Goal: Book appointment/travel/reservation

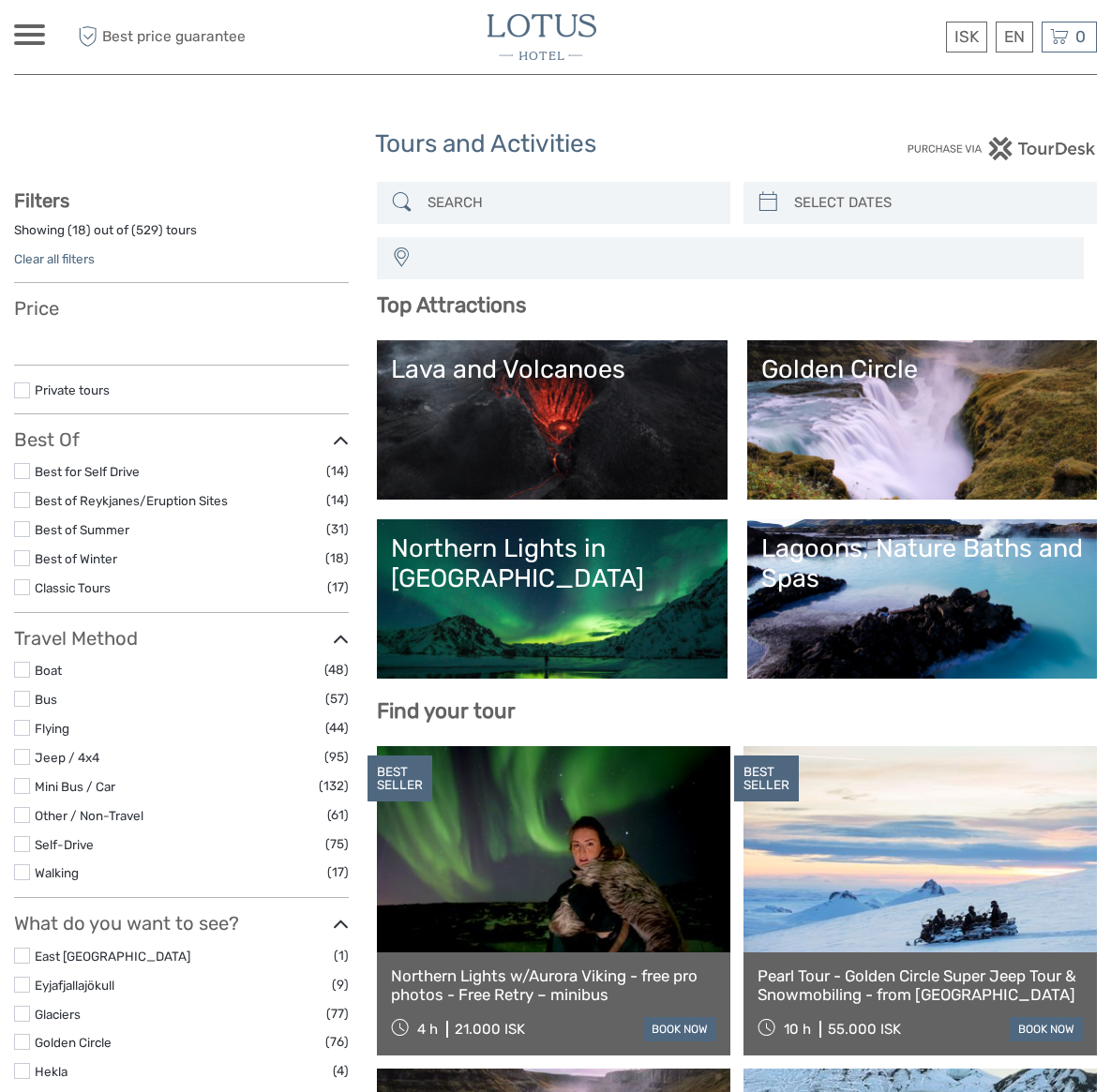
select select
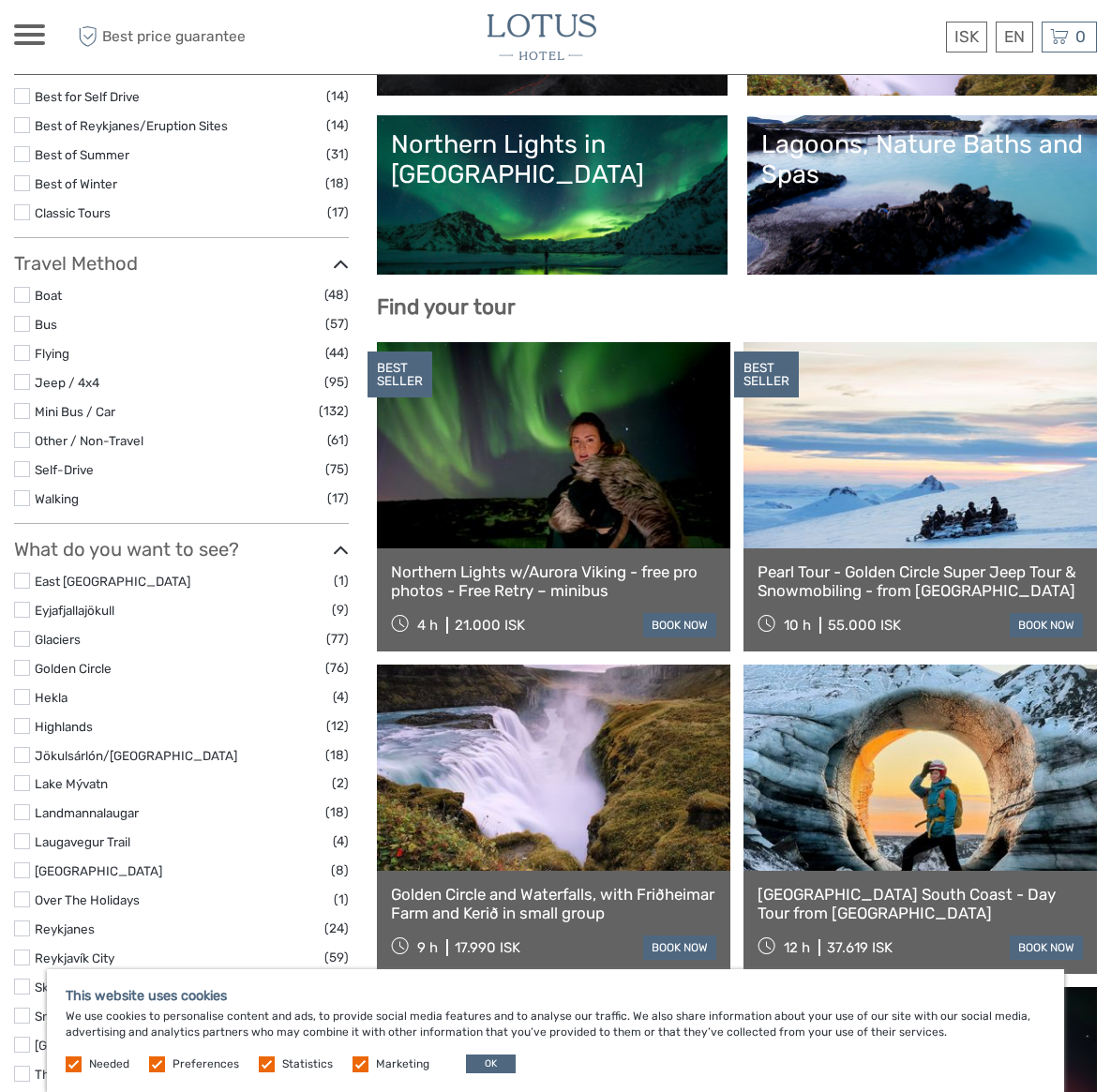
scroll to position [407, 0]
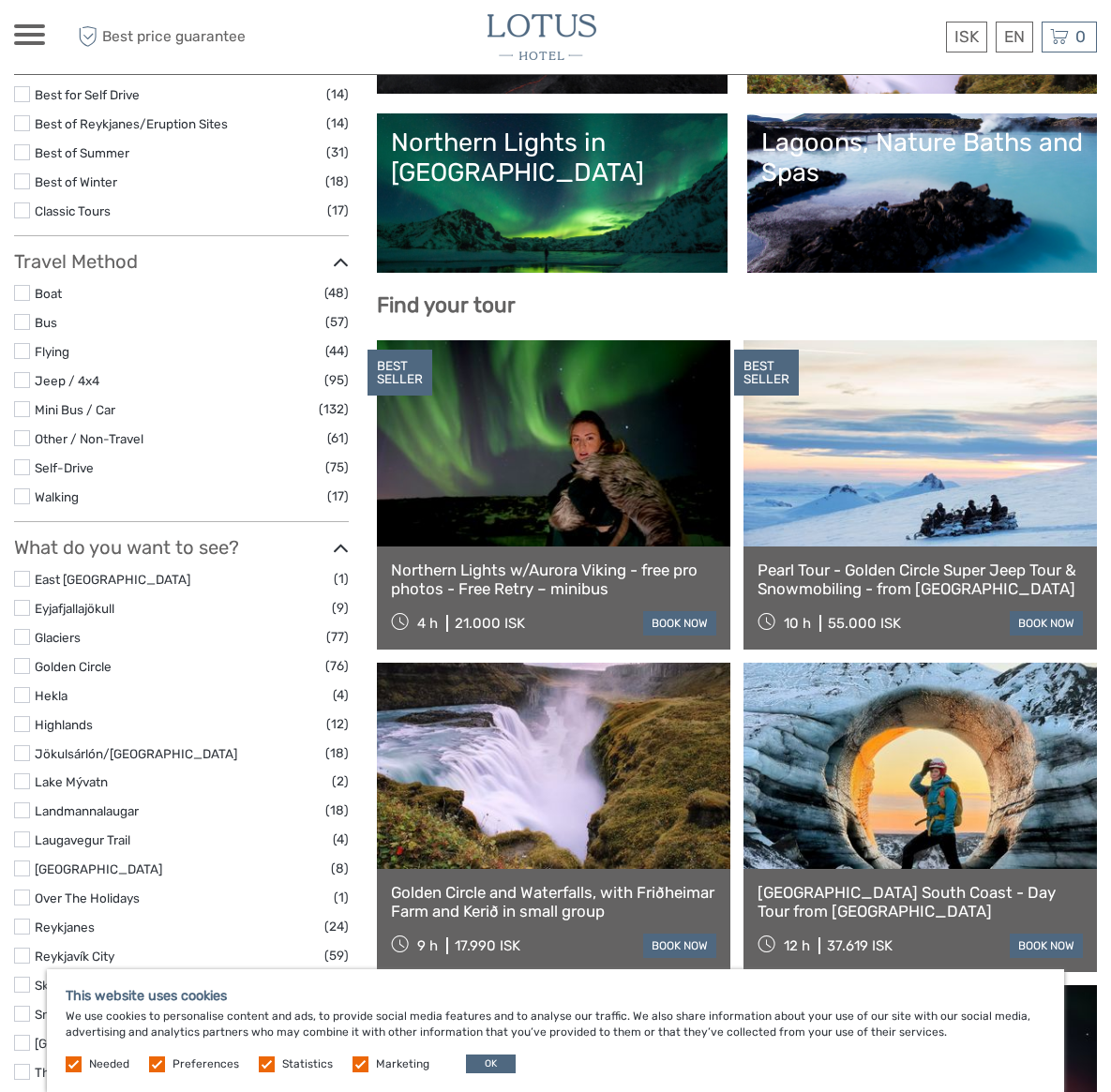
click at [23, 667] on label at bounding box center [22, 667] width 16 height 16
click at [0, 0] on input "checkbox" at bounding box center [0, 0] width 0 height 0
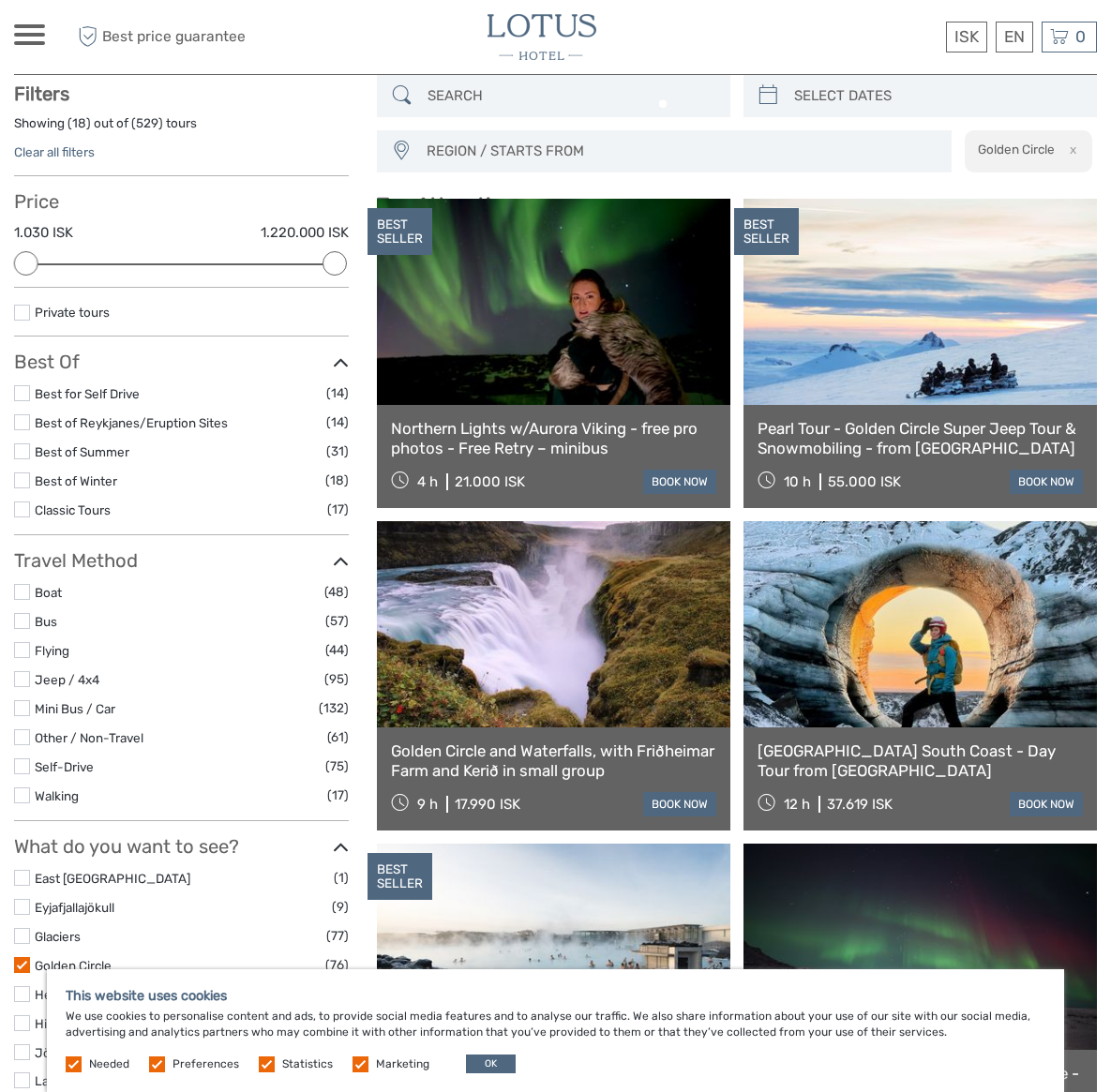
scroll to position [106, 0]
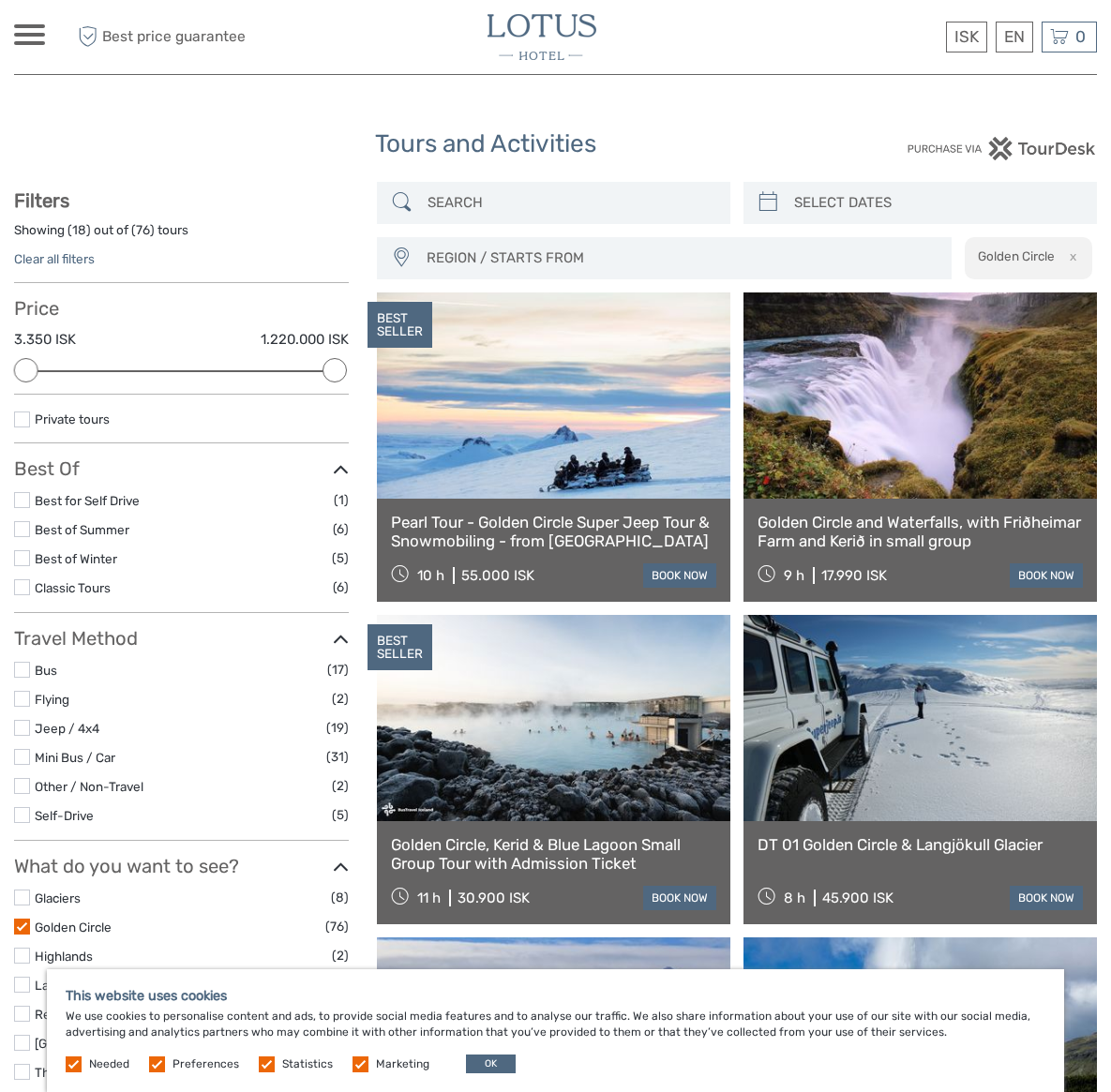
type input "[DATE]"
click at [840, 203] on input "search" at bounding box center [937, 203] width 301 height 33
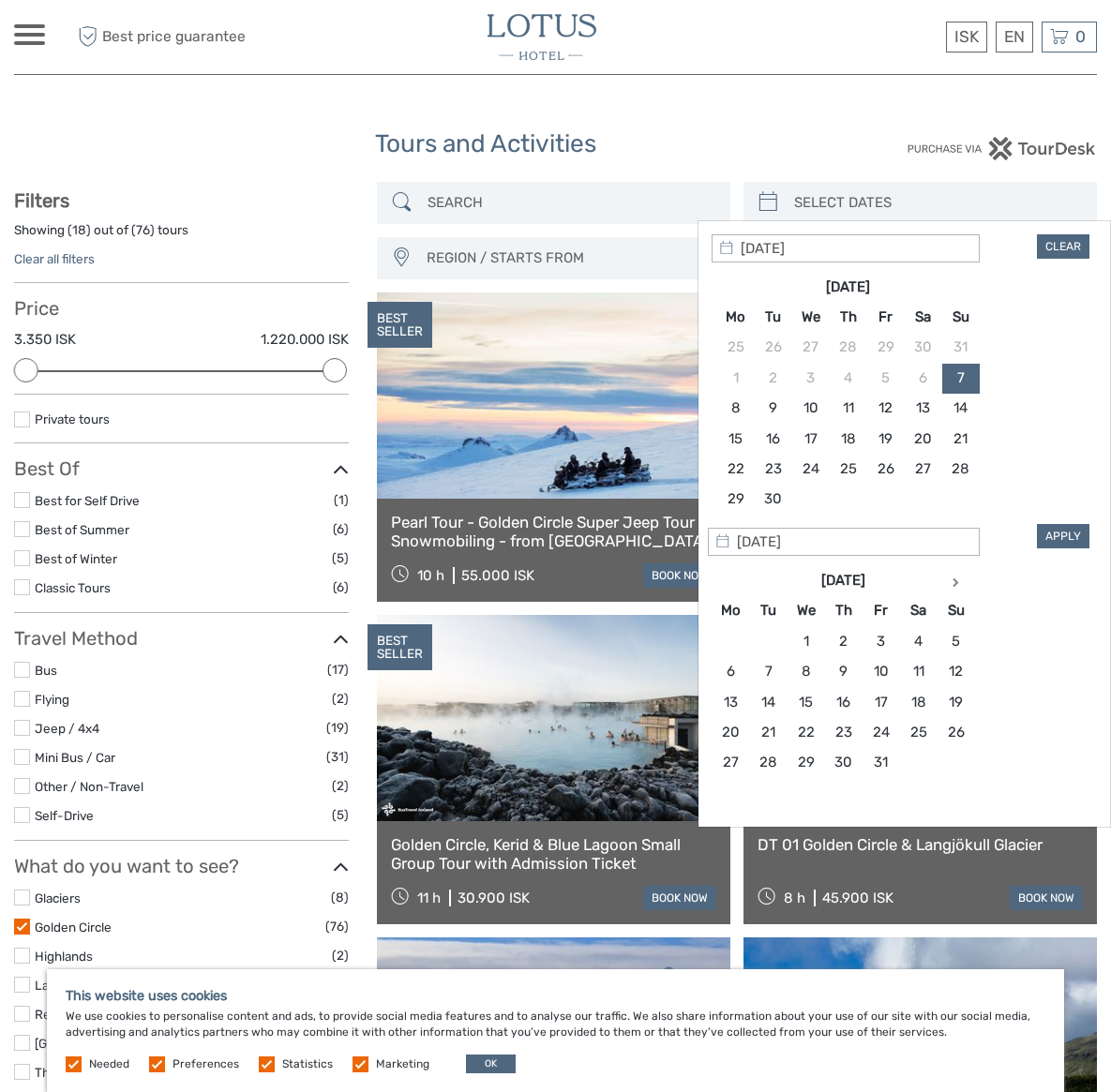
click at [846, 247] on input "[DATE]" at bounding box center [846, 248] width 268 height 28
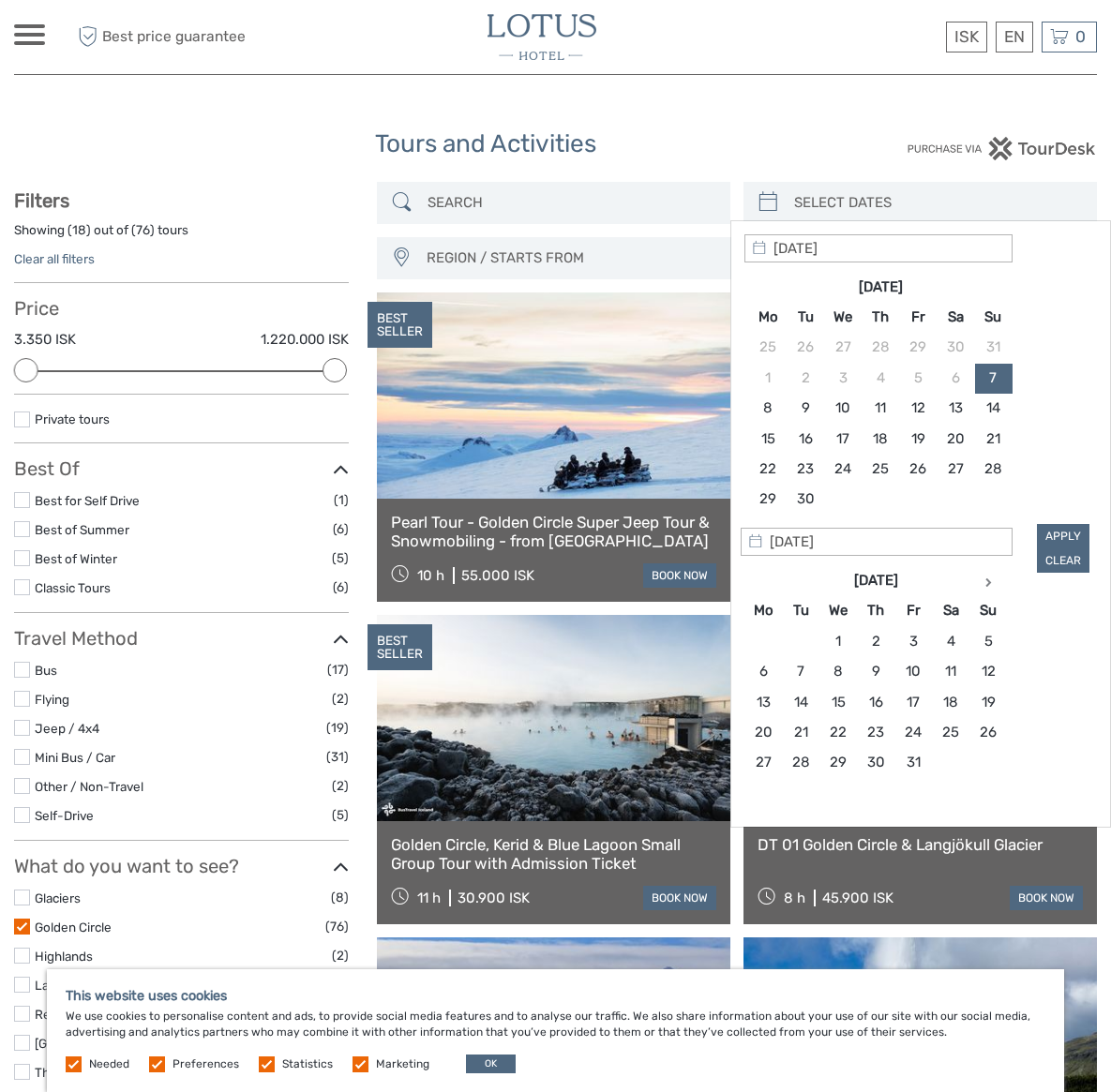
drag, startPoint x: 877, startPoint y: 246, endPoint x: 758, endPoint y: 243, distance: 119.0
click at [758, 243] on div "[DATE]" at bounding box center [884, 248] width 280 height 28
type input "[DATE]"
click at [1057, 285] on div "Apply Clear" at bounding box center [921, 404] width 352 height 339
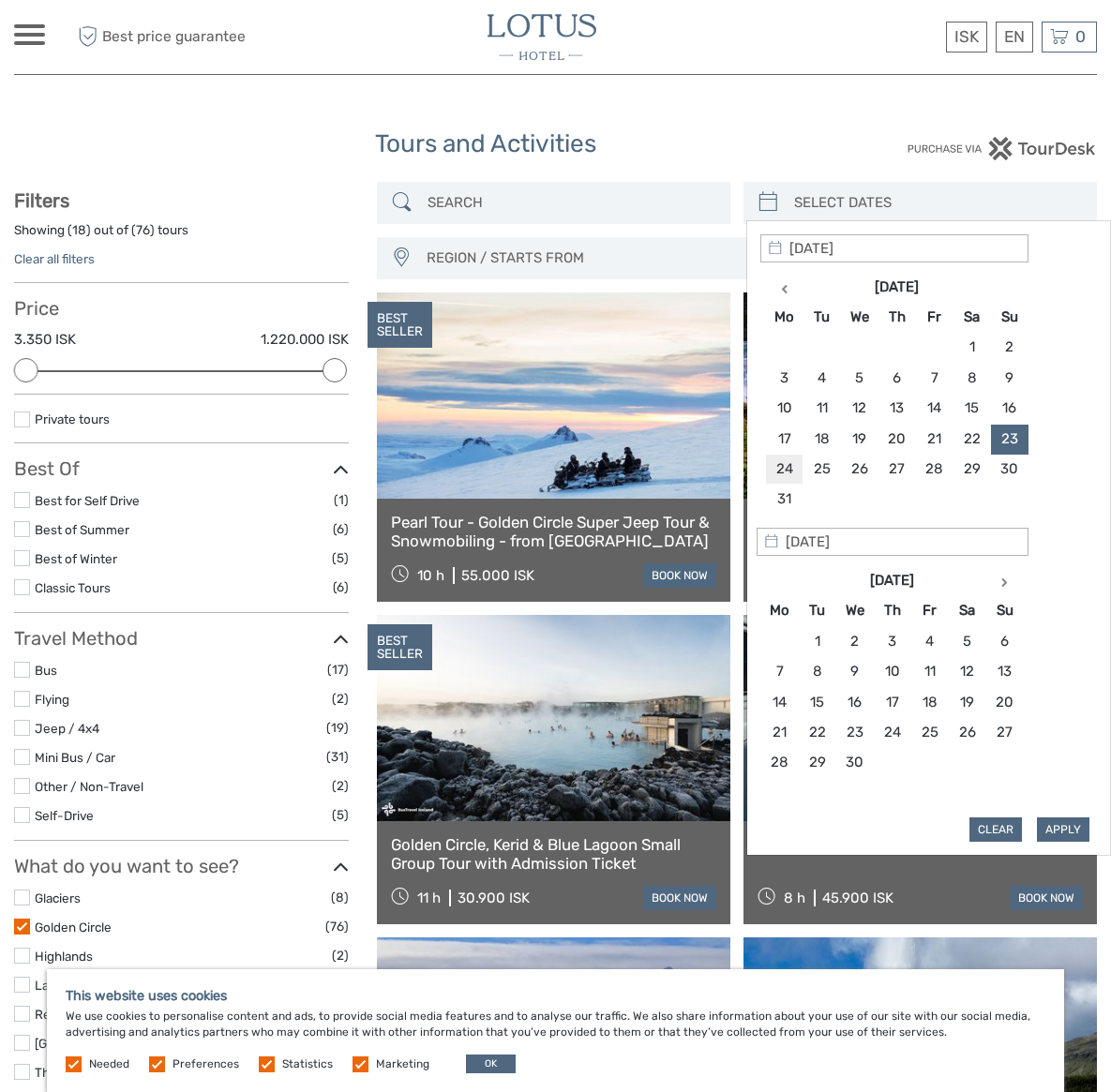
type input "[DATE]"
drag, startPoint x: 897, startPoint y: 543, endPoint x: 772, endPoint y: 538, distance: 125.1
click at [772, 538] on div "[DATE]" at bounding box center [892, 542] width 272 height 28
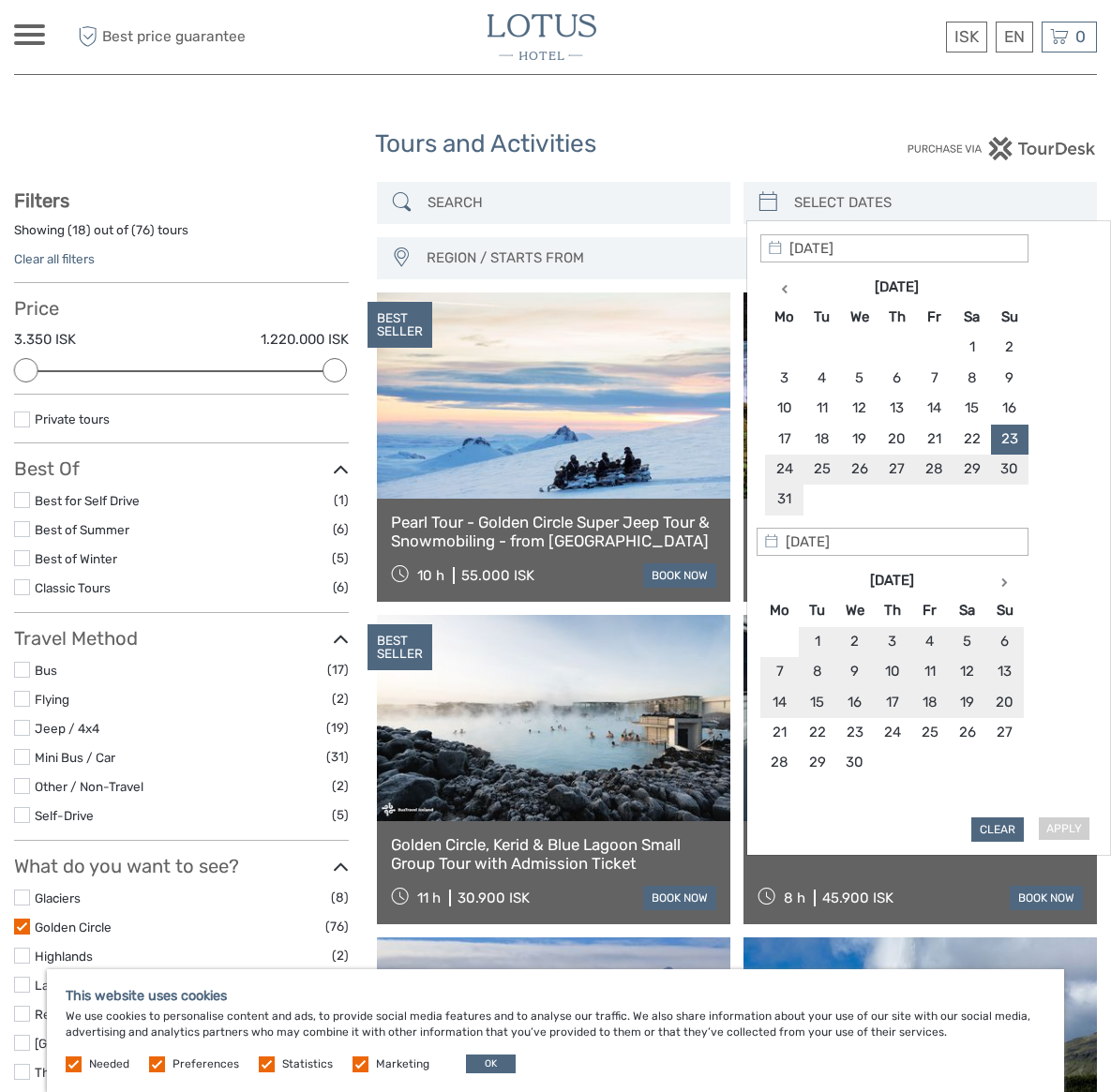
type input "[DATE]"
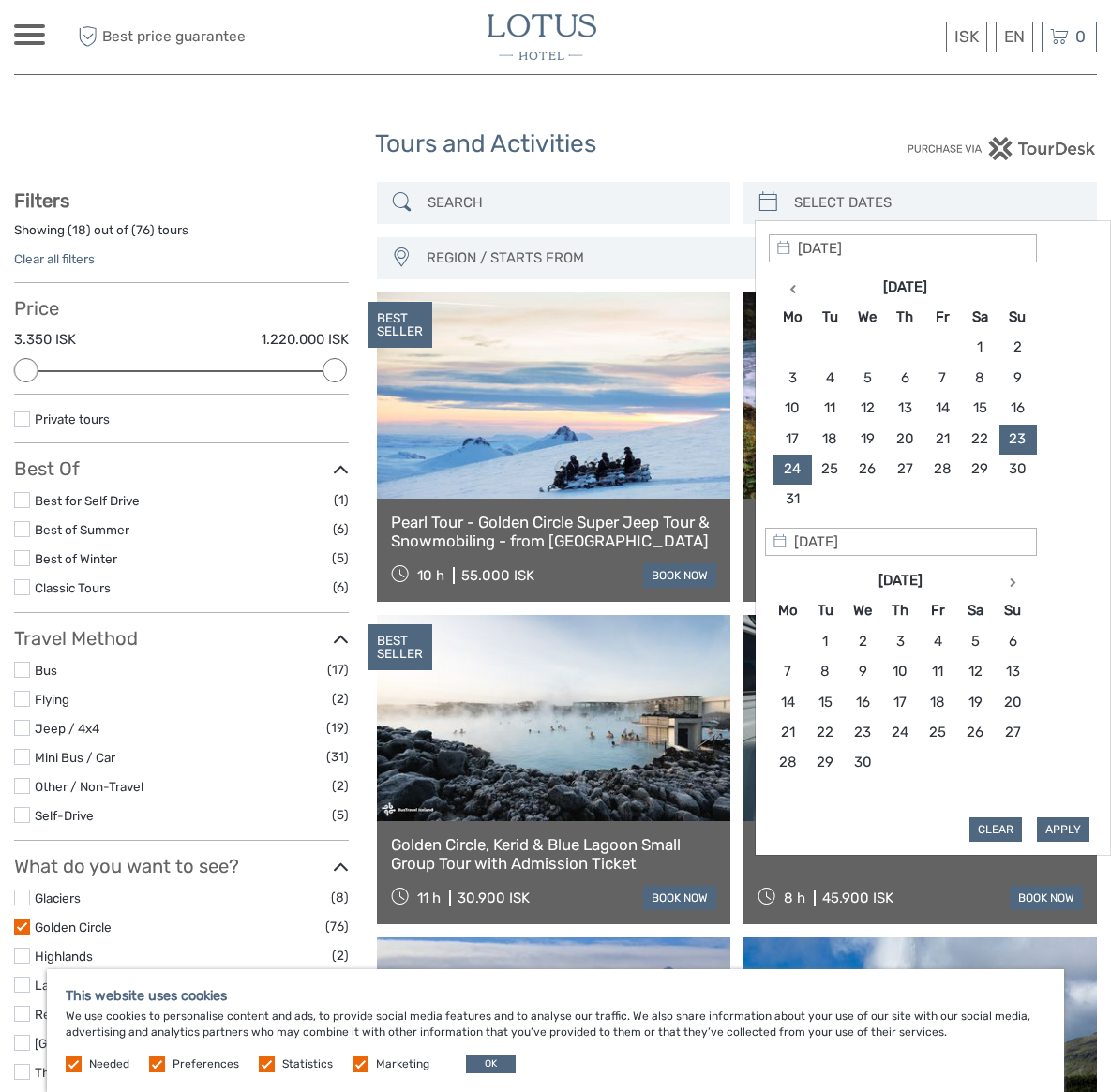
click at [1047, 550] on div "Apply Clear" at bounding box center [933, 538] width 328 height 608
click at [914, 546] on input "[DATE]" at bounding box center [901, 542] width 272 height 28
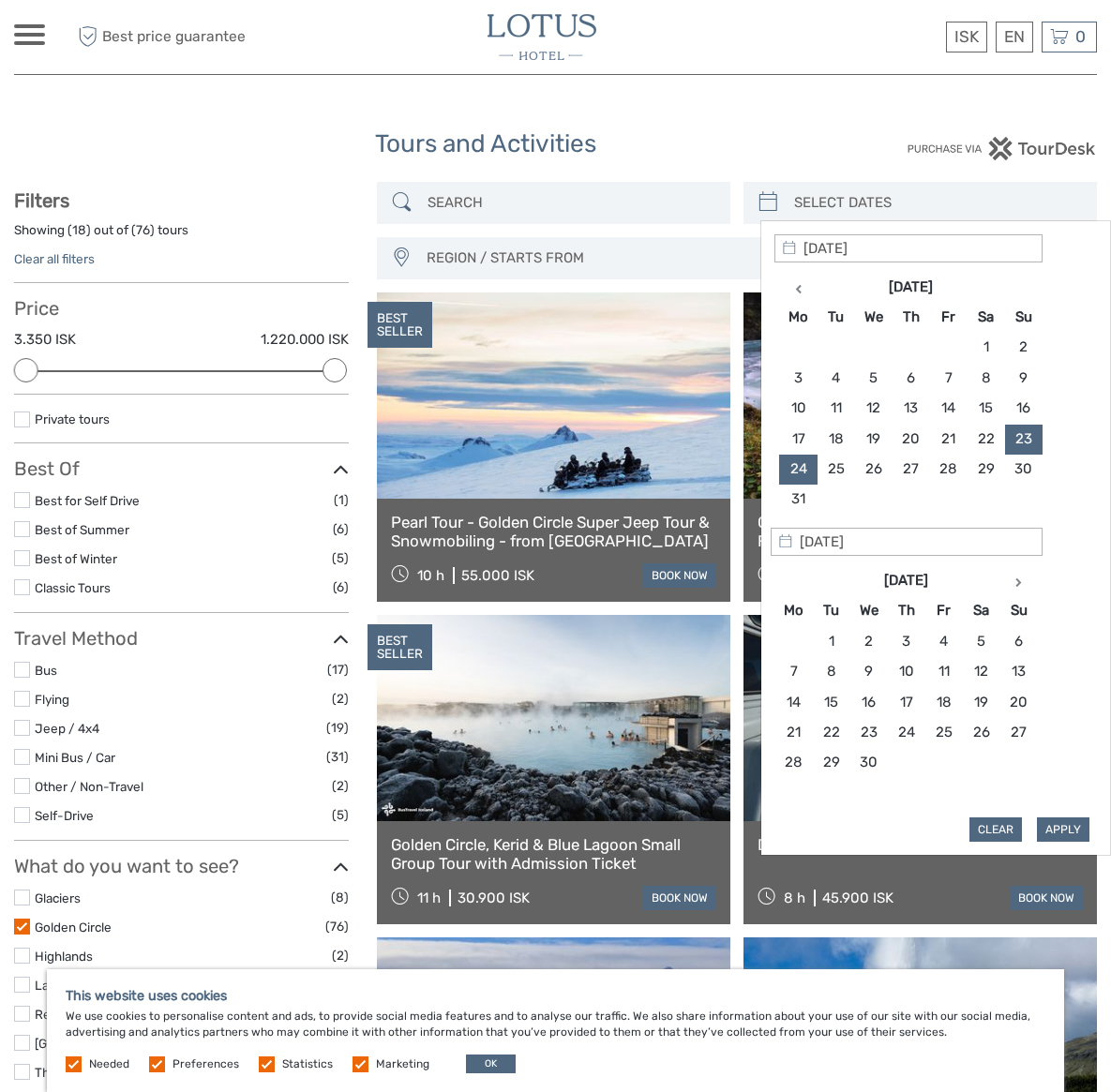
click at [785, 544] on icon at bounding box center [787, 541] width 17 height 17
type input "[DATE]"
click at [1063, 834] on button "Apply" at bounding box center [1064, 830] width 52 height 25
type input "[DATE] - [DATE]"
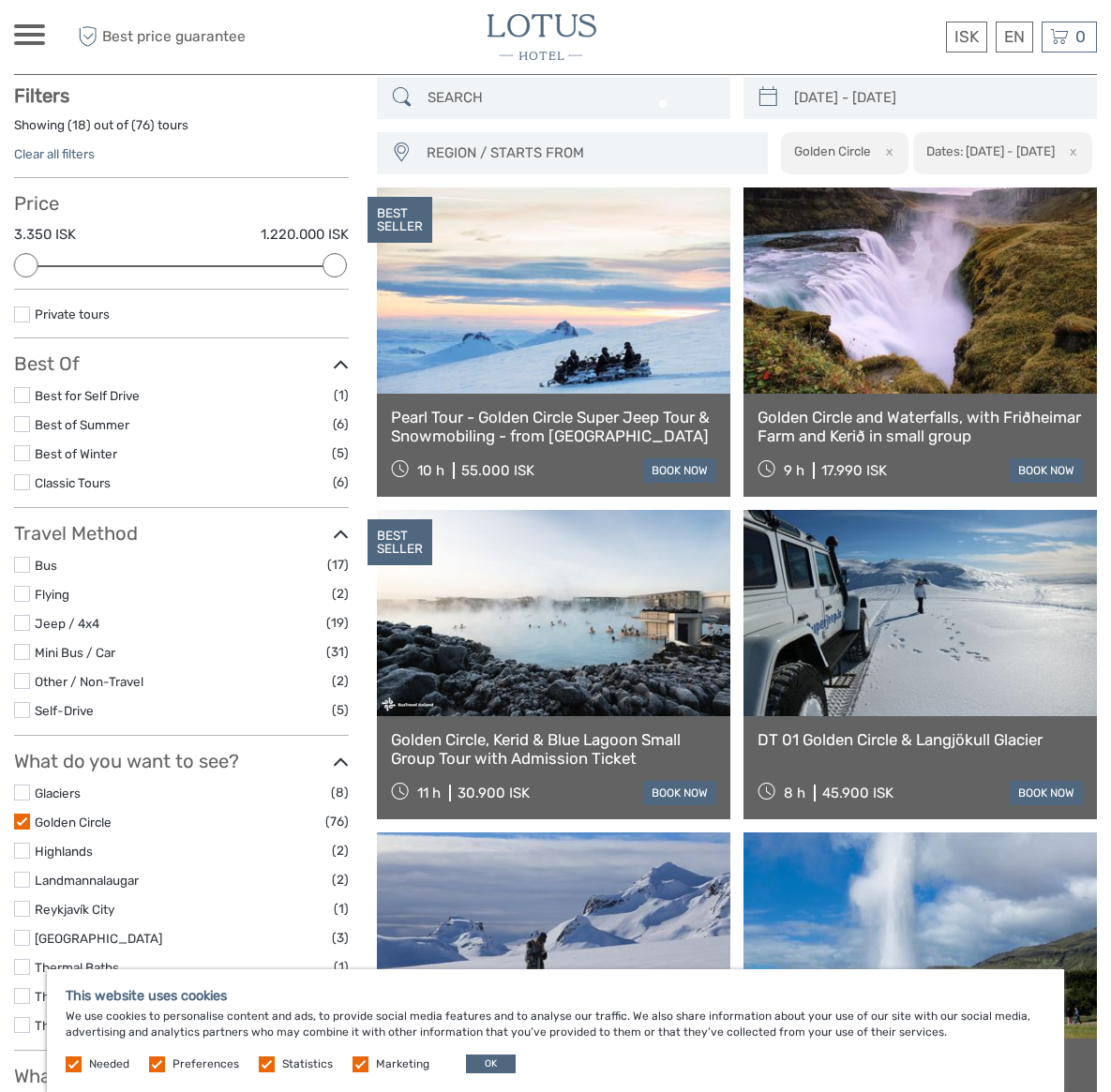
scroll to position [106, 0]
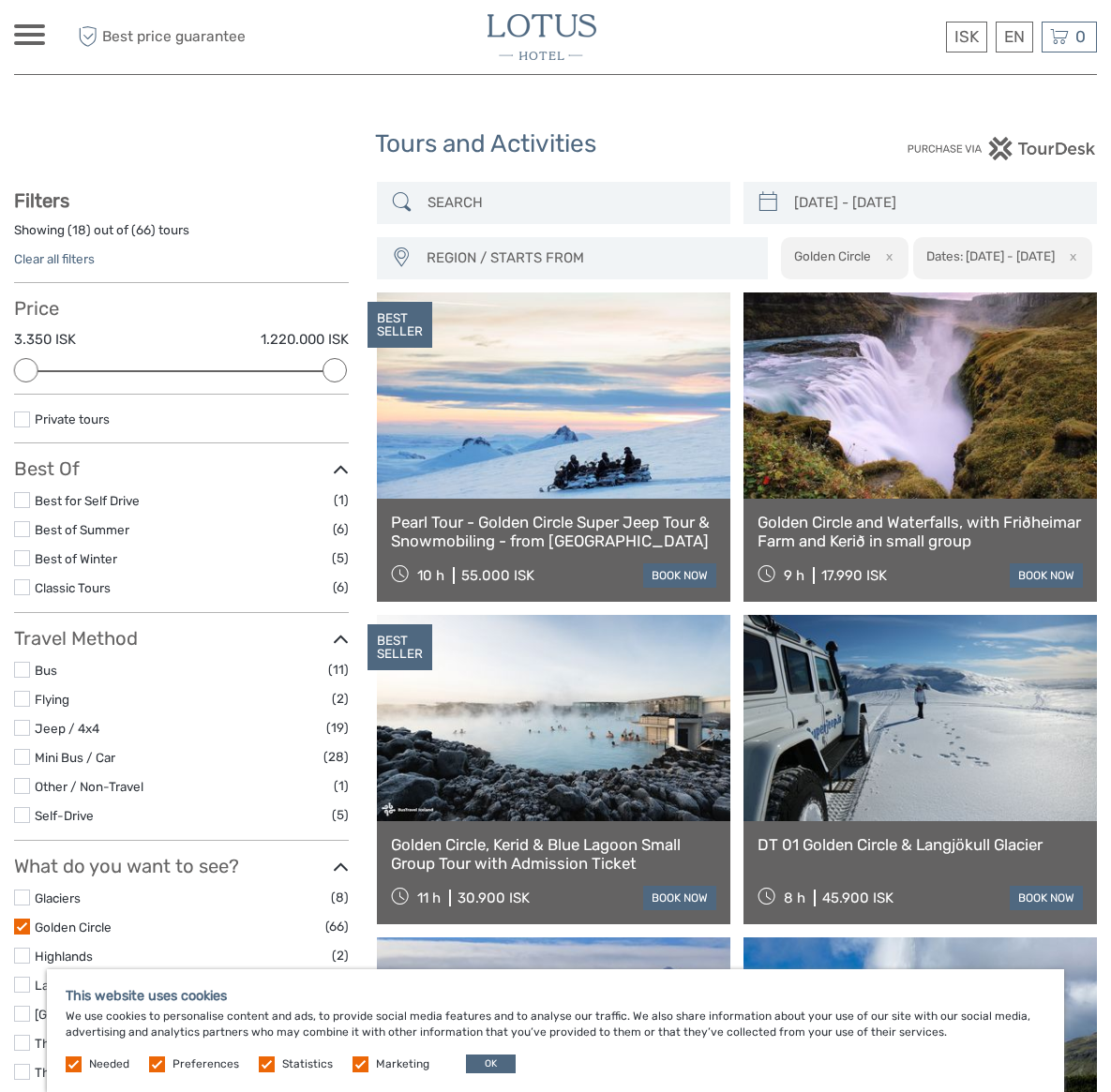
scroll to position [106, 0]
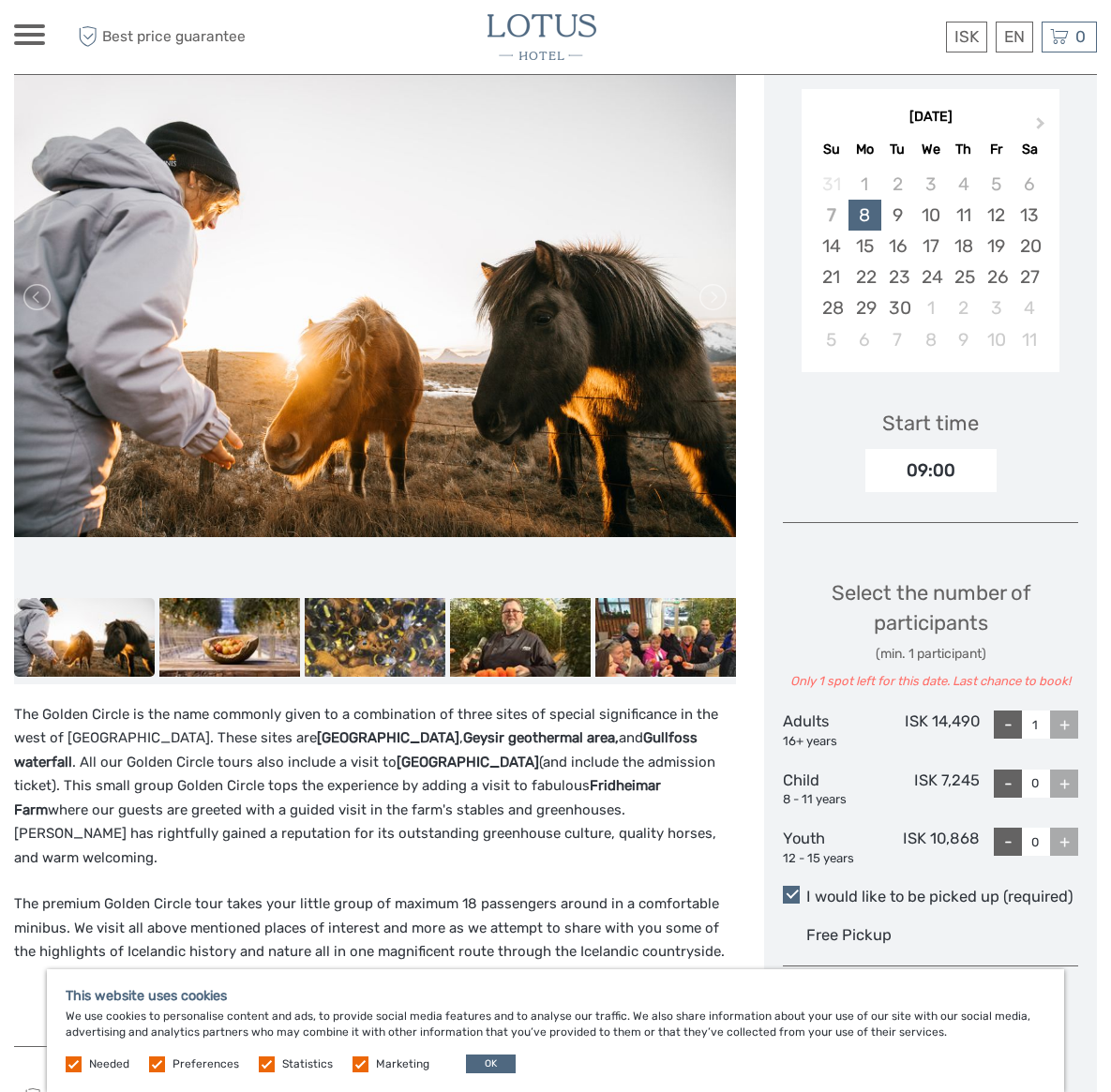
scroll to position [82, 0]
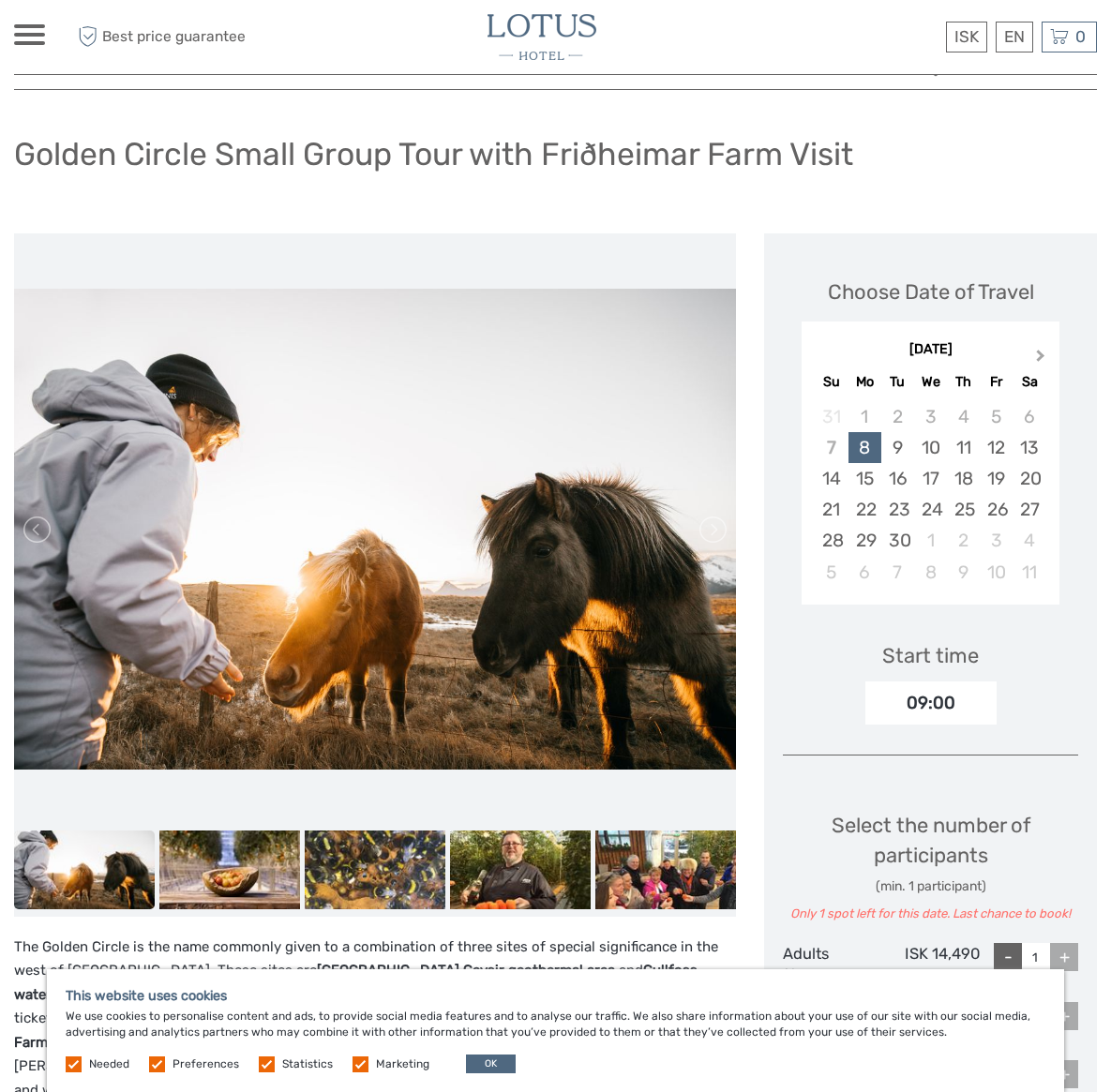
click at [1041, 353] on span "Next Month" at bounding box center [1041, 359] width 0 height 27
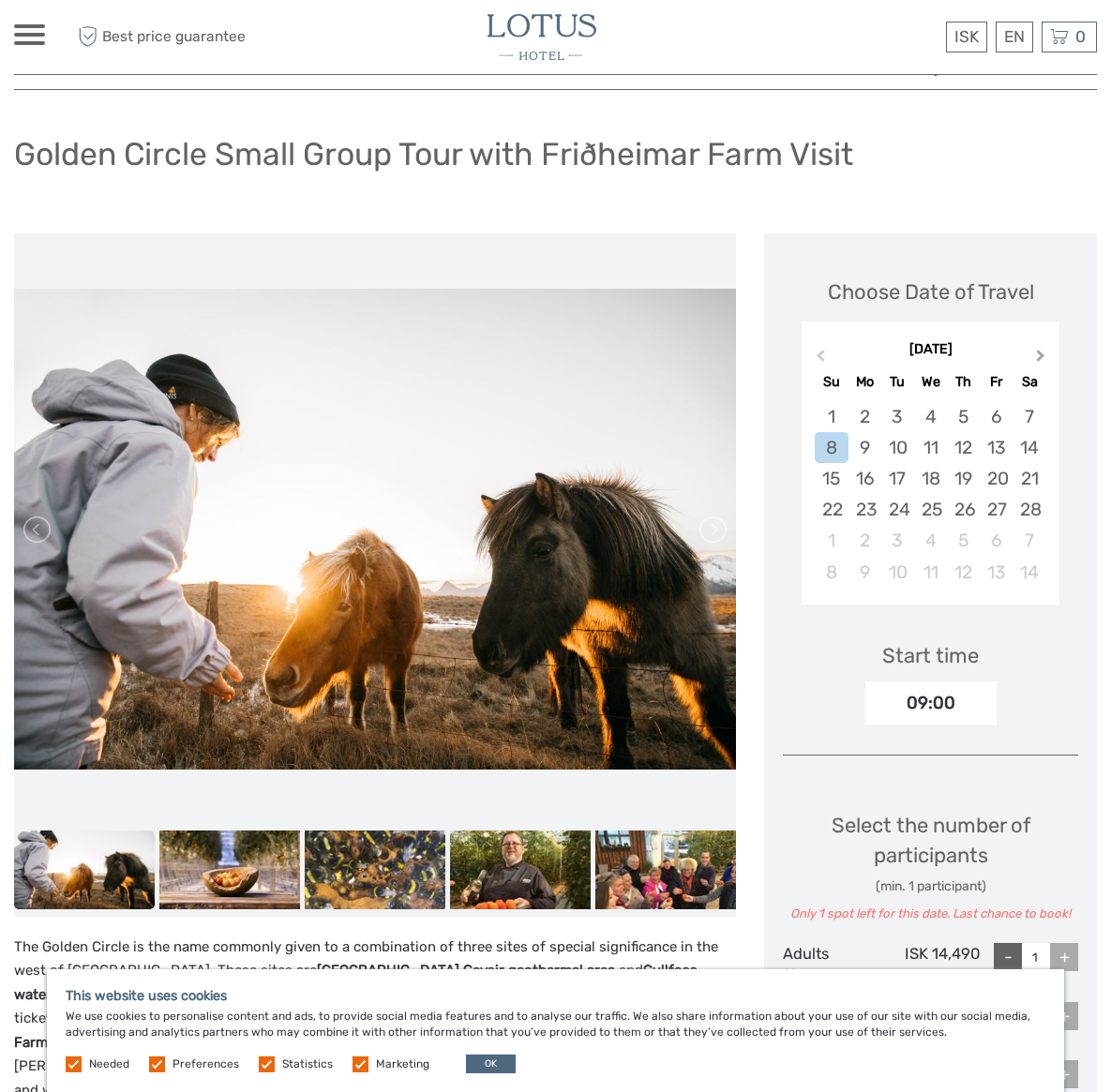
click at [1041, 353] on span "Next Month" at bounding box center [1041, 359] width 0 height 27
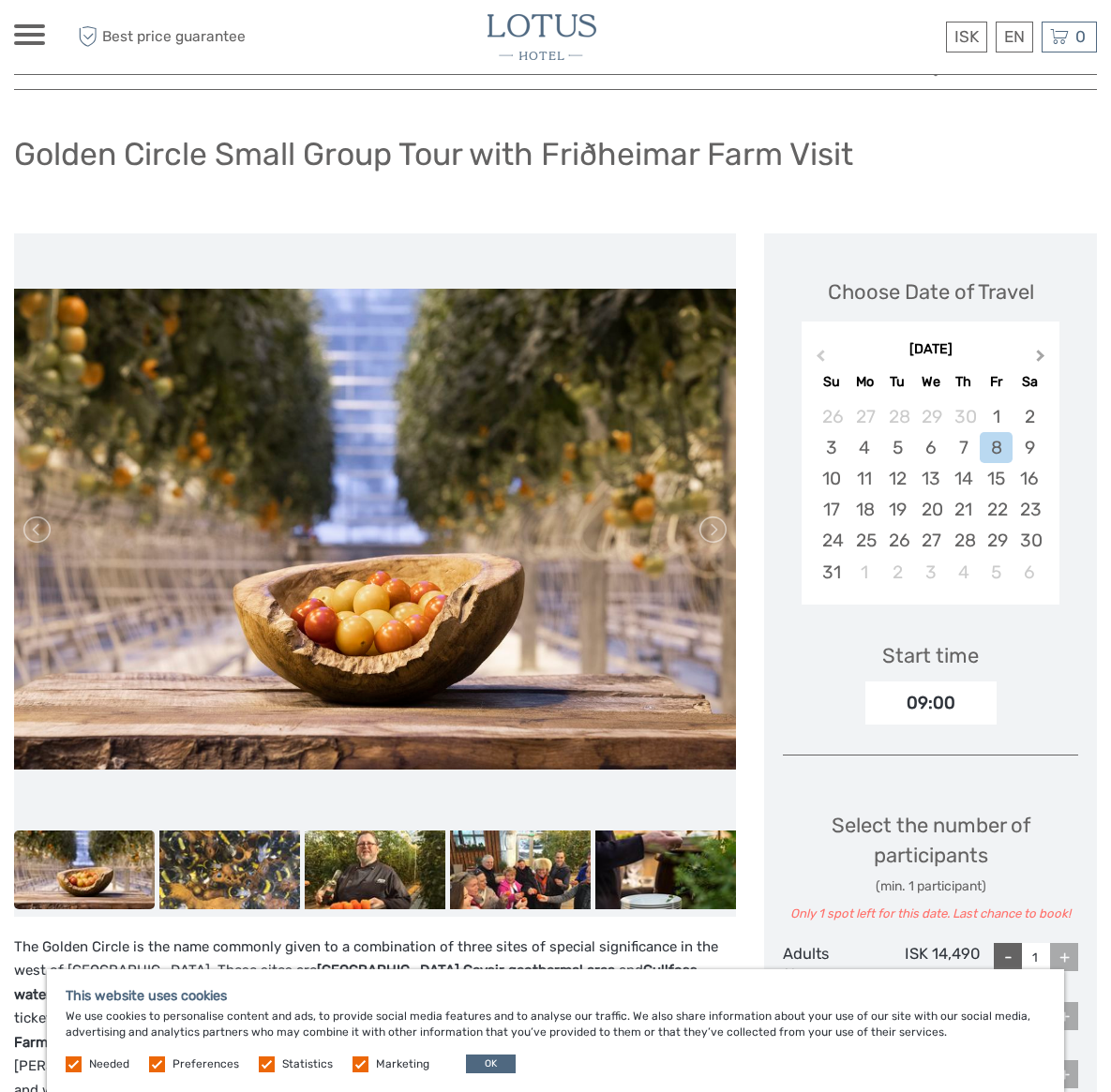
click at [1041, 353] on span "Next Month" at bounding box center [1041, 359] width 0 height 27
click at [837, 540] on div "23" at bounding box center [831, 540] width 33 height 31
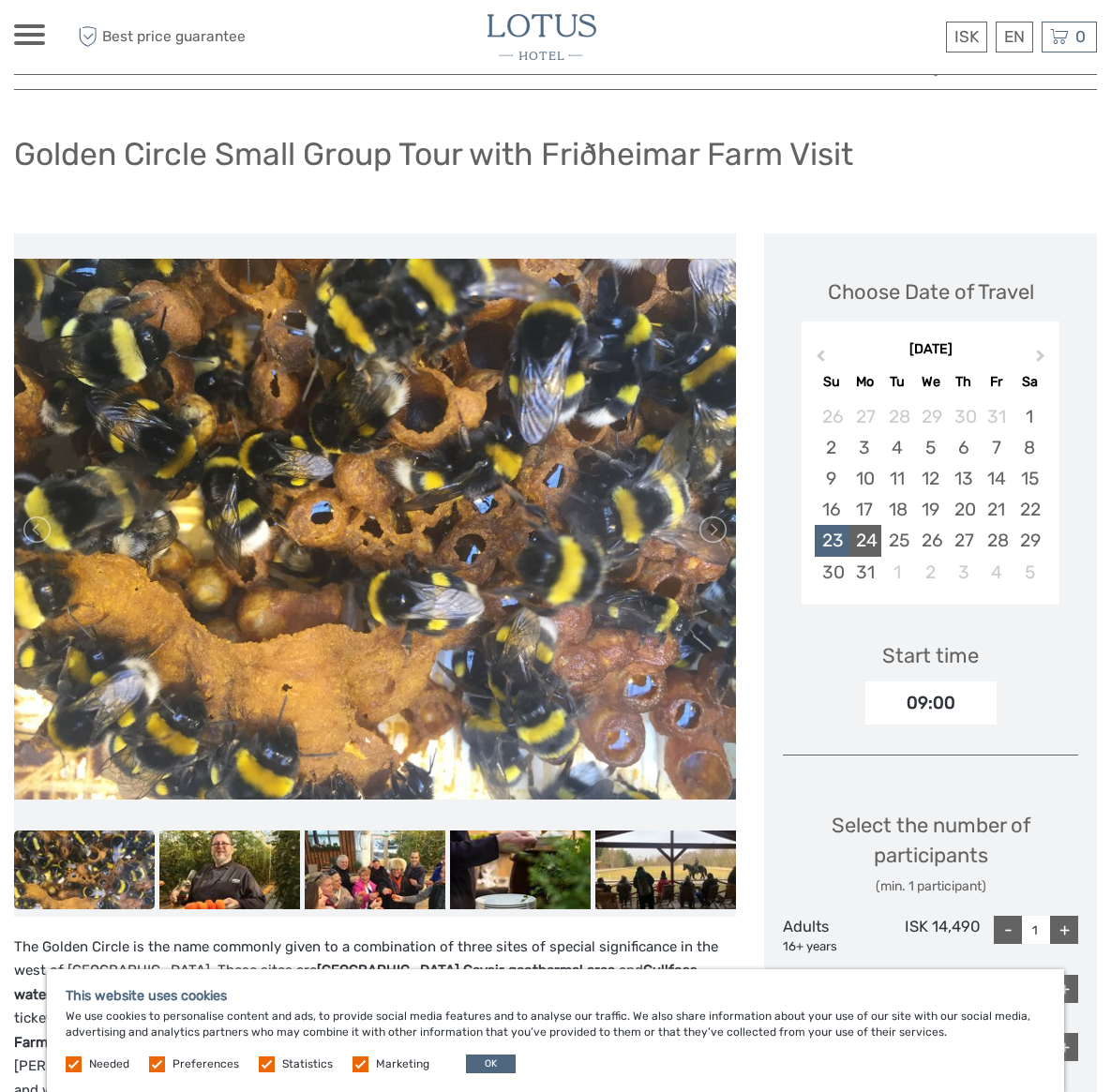
click at [865, 540] on div "24" at bounding box center [865, 540] width 33 height 31
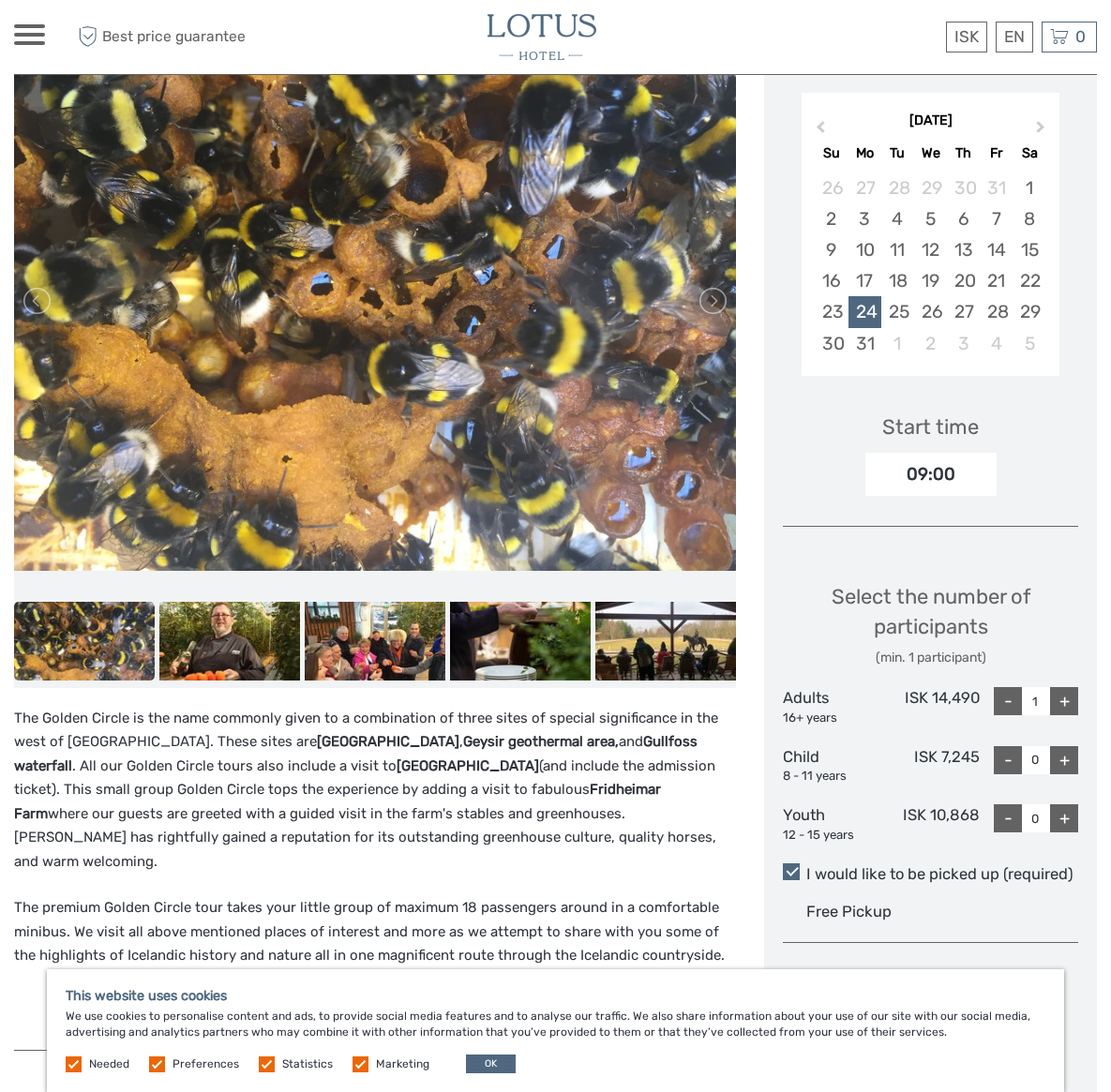
scroll to position [346, 0]
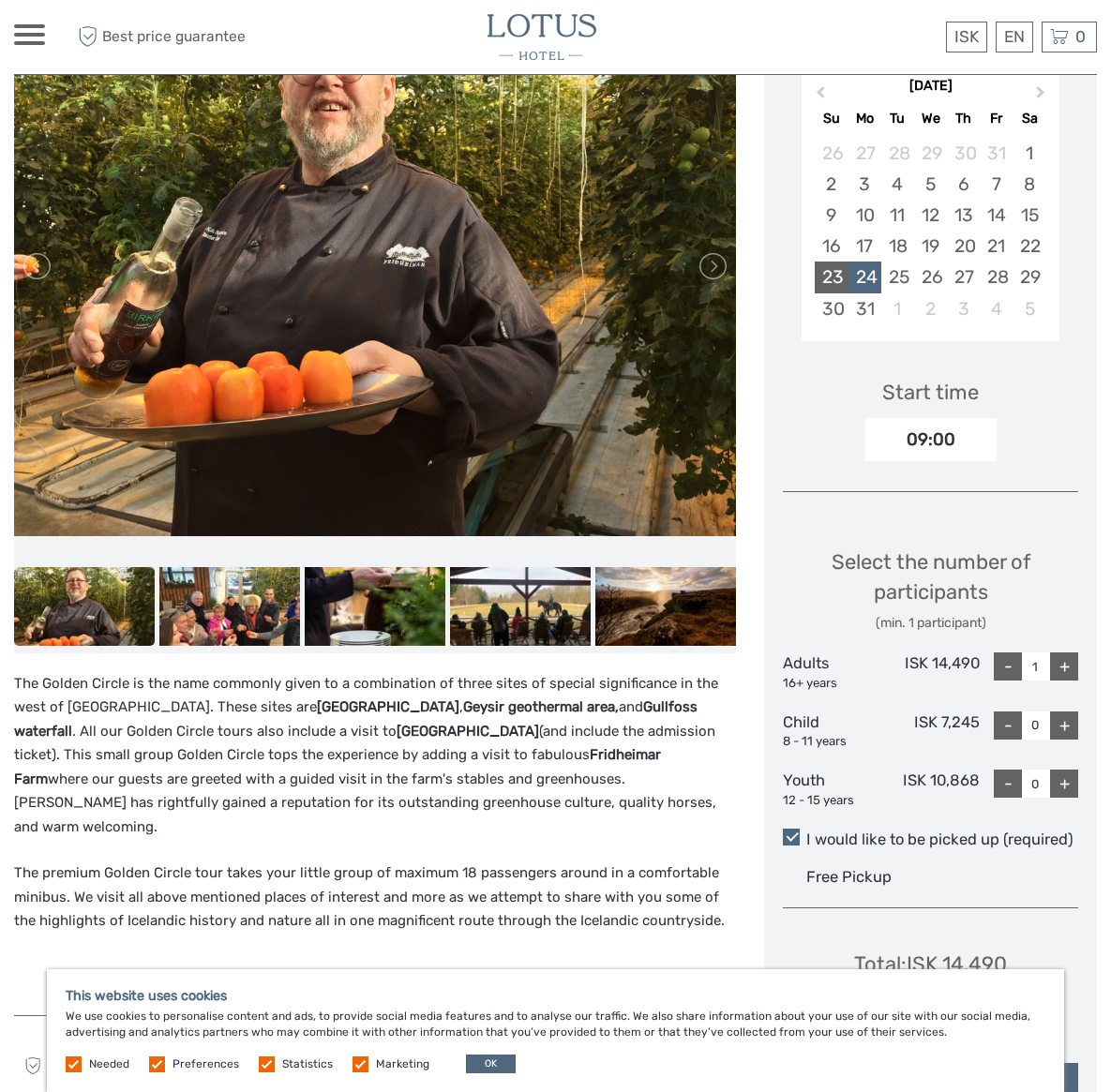
click at [833, 280] on div "23" at bounding box center [831, 277] width 33 height 31
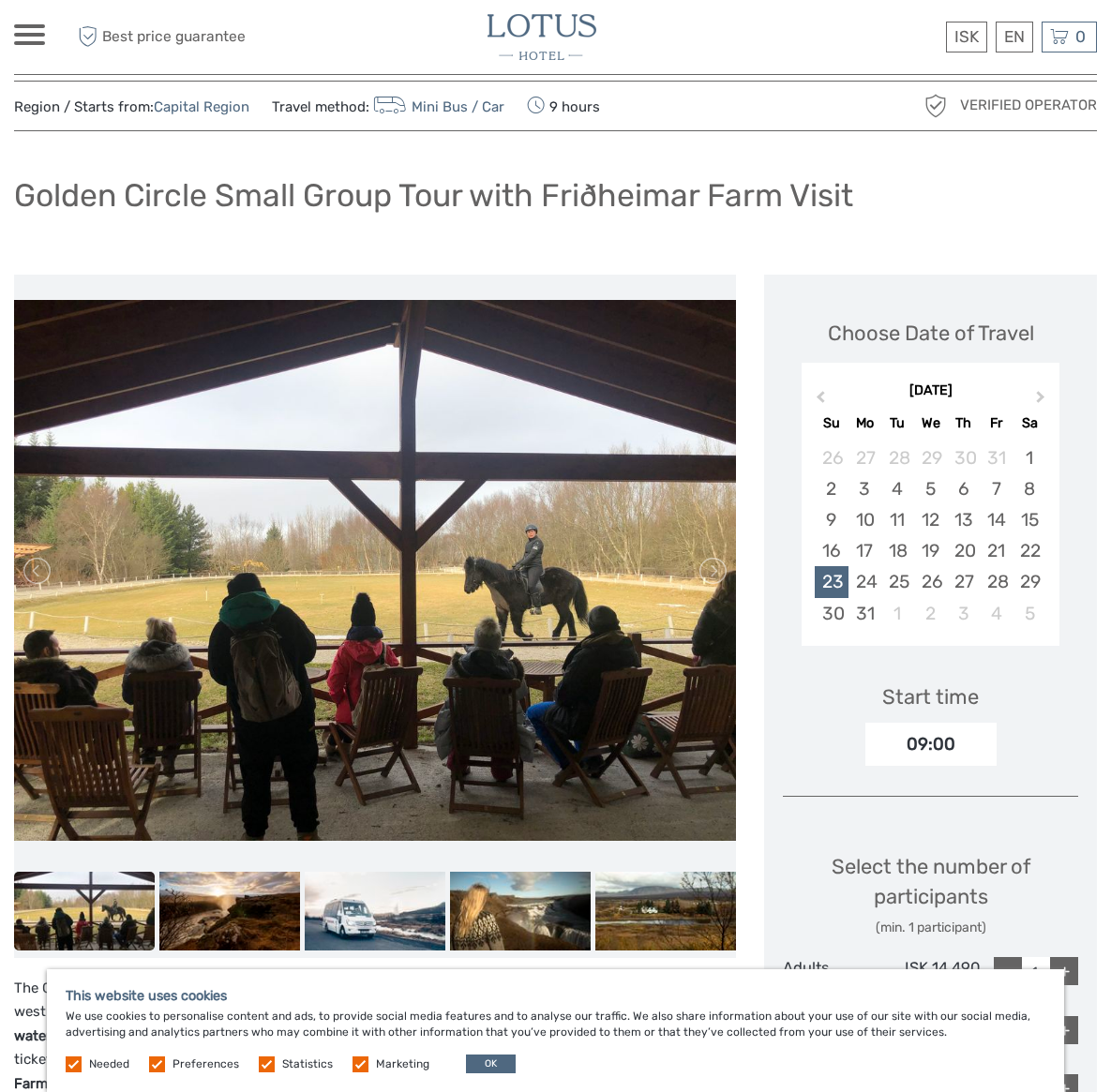
scroll to position [0, 0]
